Goal: Contribute content: Add original content to the website for others to see

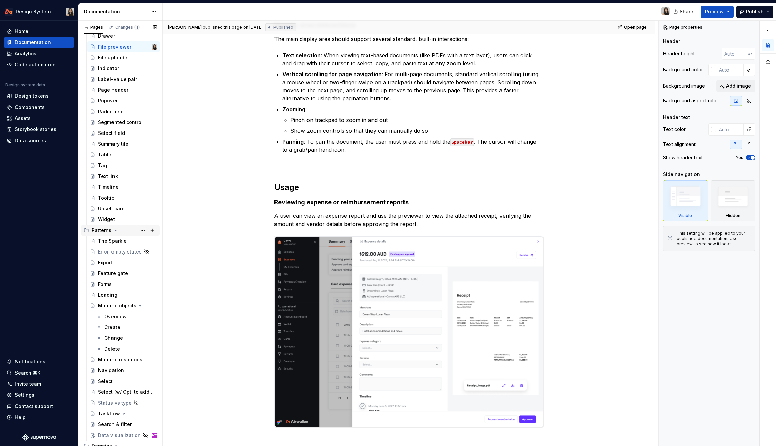
scroll to position [181, 0]
click at [134, 304] on icon "Page tree" at bounding box center [133, 303] width 5 height 5
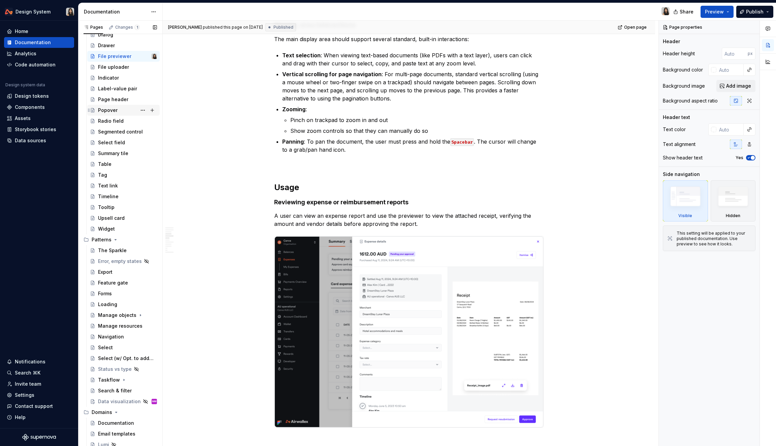
scroll to position [172, 0]
click at [107, 72] on div "Indicator" at bounding box center [127, 76] width 59 height 9
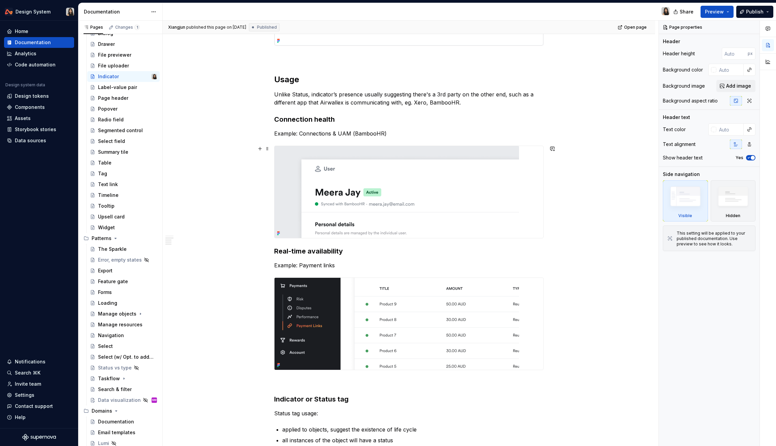
scroll to position [479, 0]
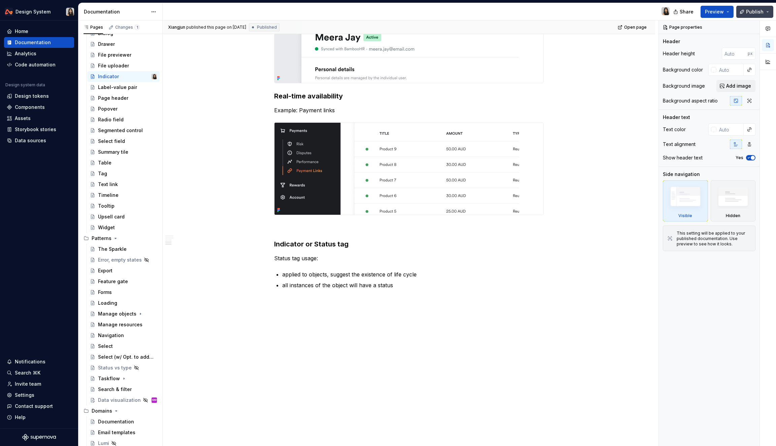
click at [767, 12] on button "Publish" at bounding box center [754, 12] width 37 height 12
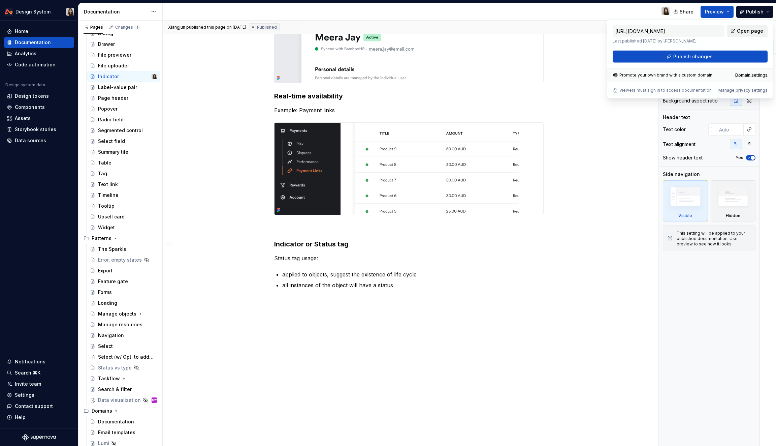
click at [748, 29] on span "Open page" at bounding box center [750, 31] width 26 height 7
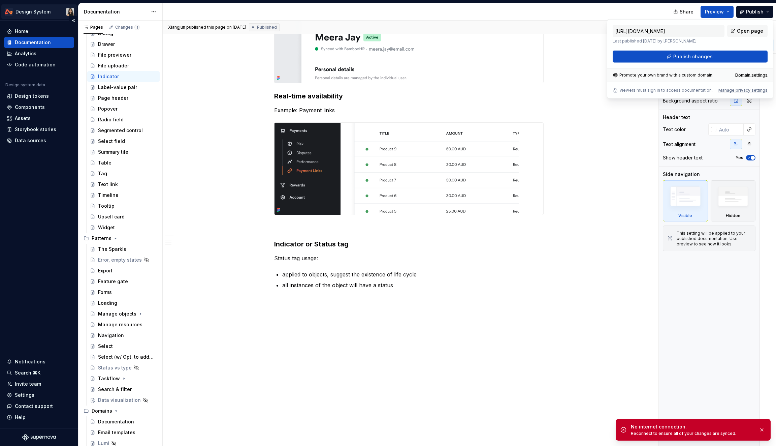
type textarea "*"
